Goal: Complete application form

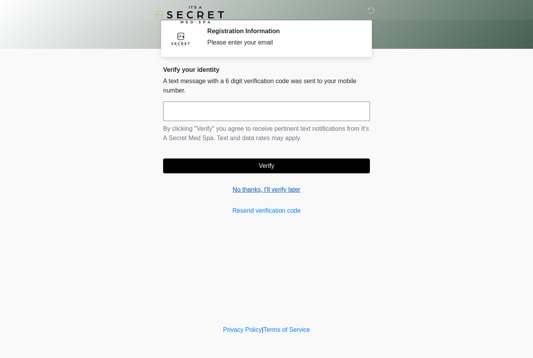
click at [281, 193] on link "No thanks, I'll verify later" at bounding box center [266, 189] width 207 height 9
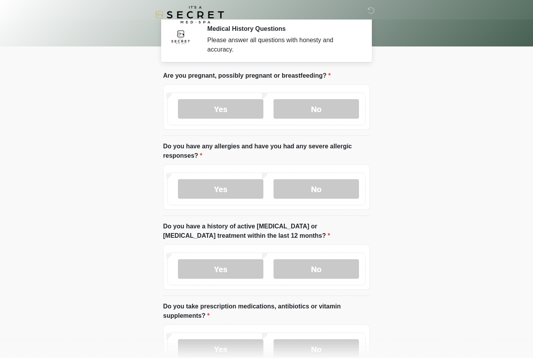
scroll to position [3, 0]
click at [311, 113] on label "No" at bounding box center [315, 108] width 85 height 19
click at [304, 183] on label "No" at bounding box center [315, 188] width 85 height 19
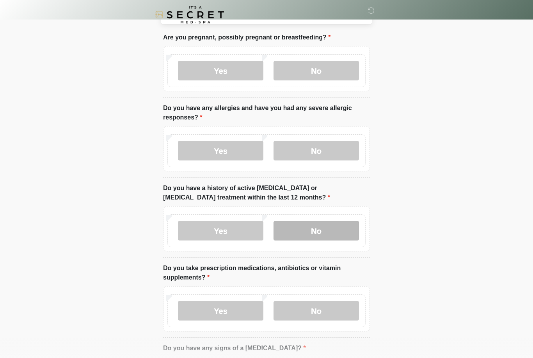
click at [312, 233] on label "No" at bounding box center [315, 230] width 85 height 19
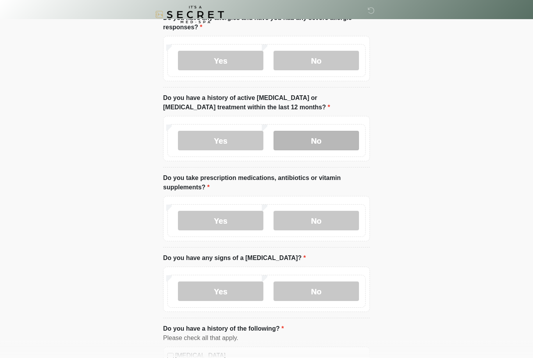
scroll to position [149, 0]
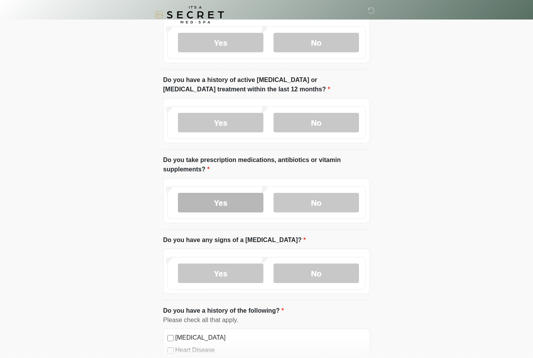
click at [202, 206] on label "Yes" at bounding box center [220, 202] width 85 height 19
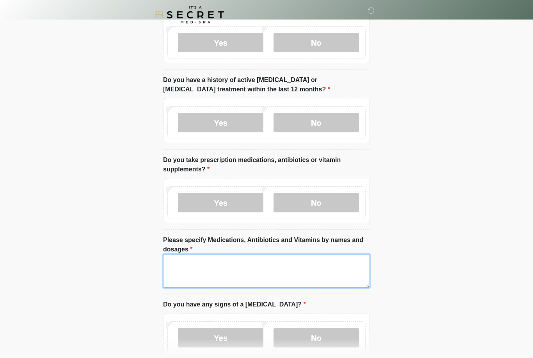
click at [183, 260] on textarea "Please specify Medications, Antibiotics and Vitamins by names and dosages" at bounding box center [266, 271] width 207 height 34
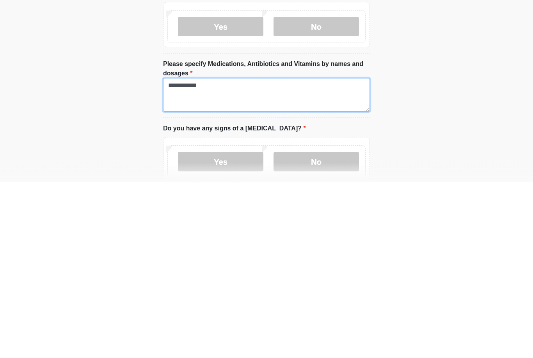
type textarea "**********"
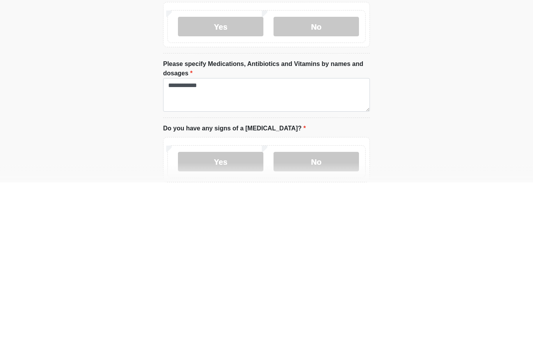
click at [105, 118] on html "‎ ‎ Medical History Questions Please answer all questions with honesty and accu…" at bounding box center [266, 30] width 533 height 358
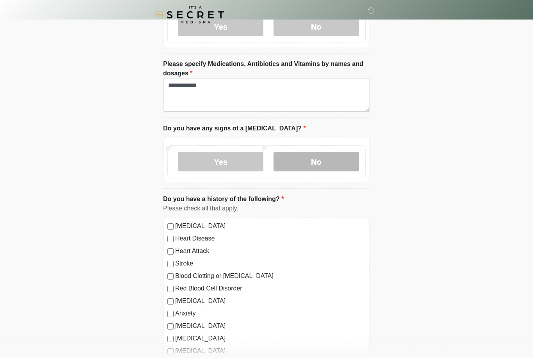
click at [298, 161] on label "No" at bounding box center [315, 161] width 85 height 19
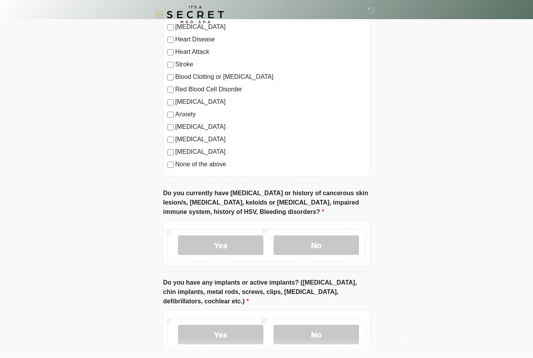
scroll to position [523, 0]
click at [196, 247] on label "Yes" at bounding box center [220, 244] width 85 height 19
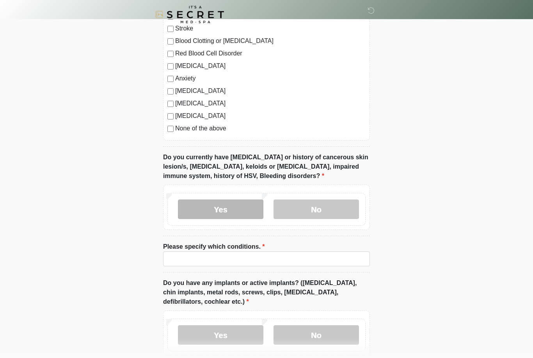
scroll to position [557, 0]
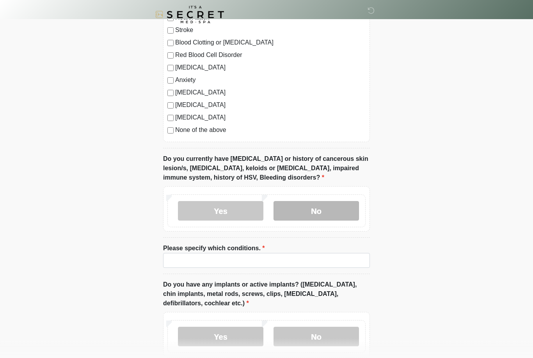
click at [324, 211] on label "No" at bounding box center [315, 210] width 85 height 19
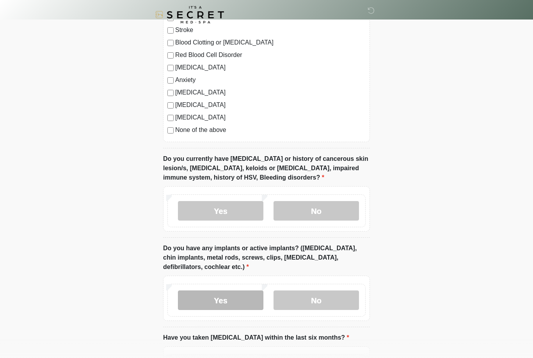
click at [206, 300] on label "Yes" at bounding box center [220, 299] width 85 height 19
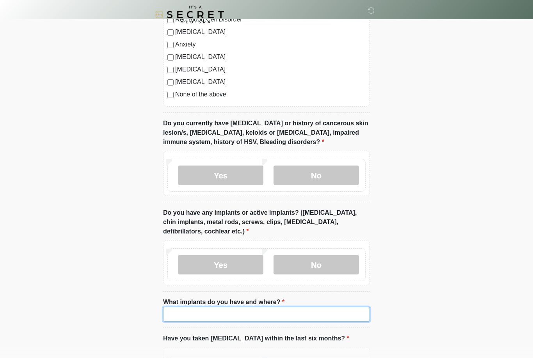
click at [182, 311] on input "What implants do you have and where?" at bounding box center [266, 314] width 207 height 15
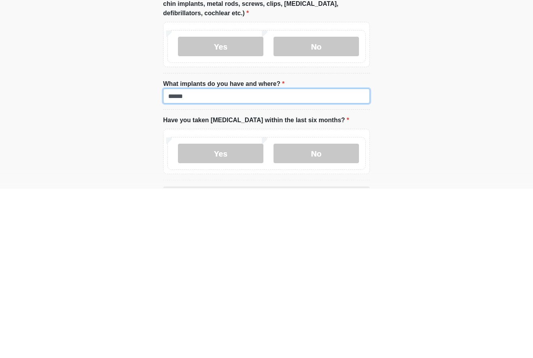
type input "******"
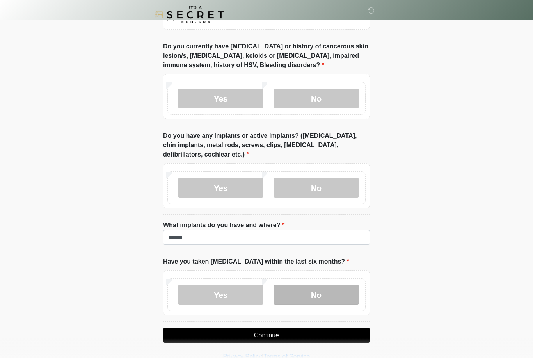
click at [294, 289] on label "No" at bounding box center [315, 294] width 85 height 19
click at [217, 331] on button "Continue" at bounding box center [266, 335] width 207 height 15
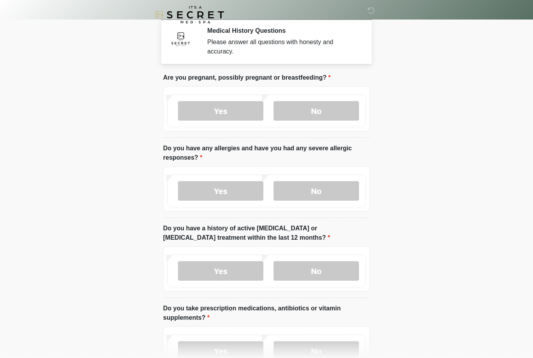
scroll to position [0, 0]
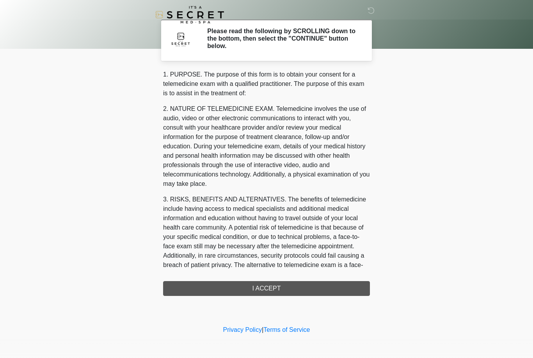
click at [209, 292] on div "1. PURPOSE. The purpose of this form is to obtain your consent for a telemedici…" at bounding box center [266, 183] width 207 height 226
click at [237, 296] on div "‎ ‎ Please read the following by SCROLLING down to the bottom, then select the …" at bounding box center [266, 162] width 234 height 308
click at [258, 285] on div "1. PURPOSE. The purpose of this form is to obtain your consent for a telemedici…" at bounding box center [266, 183] width 207 height 226
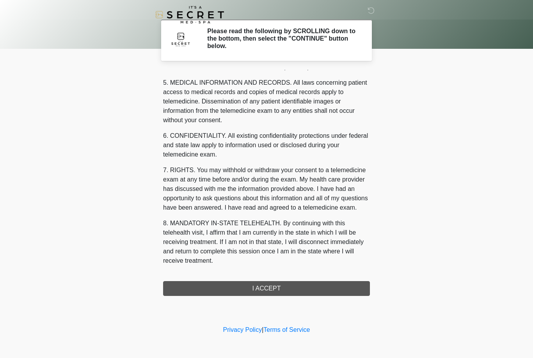
click at [252, 292] on button "I ACCEPT" at bounding box center [266, 288] width 207 height 15
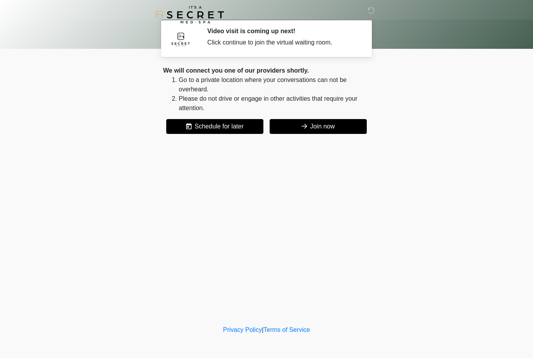
click at [305, 133] on button "Join now" at bounding box center [317, 126] width 97 height 15
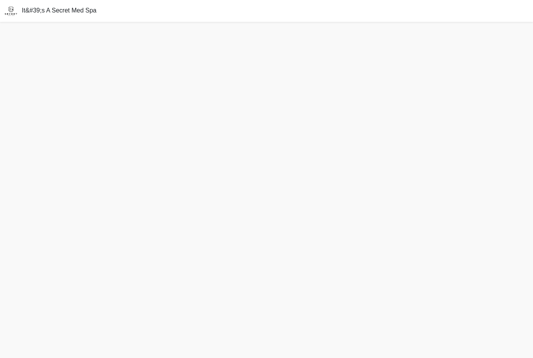
scroll to position [25, 0]
